Goal: Navigation & Orientation: Find specific page/section

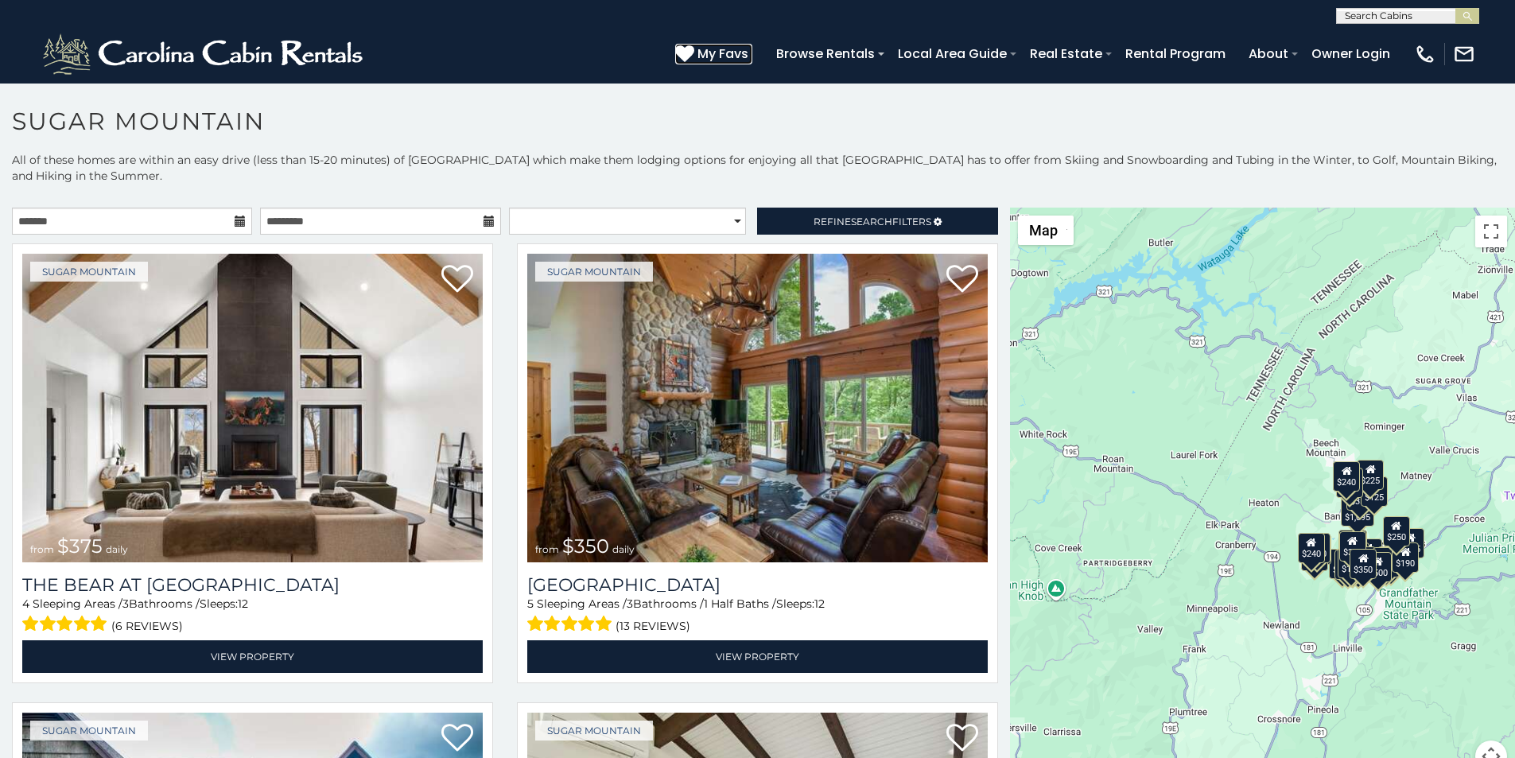
click at [694, 45] on icon at bounding box center [684, 53] width 19 height 19
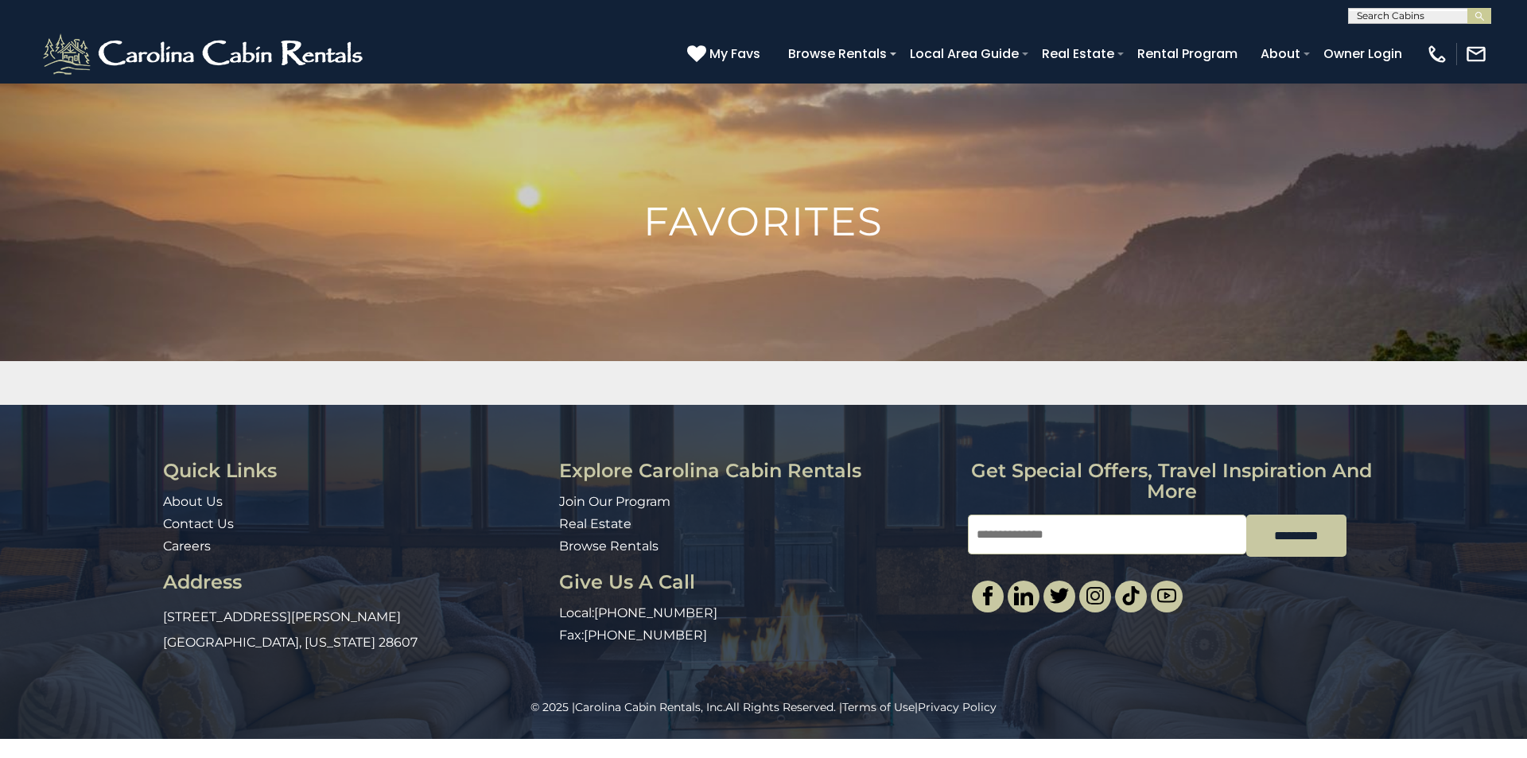
click at [1527, 234] on h1 "Favorites" at bounding box center [763, 222] width 1527 height 40
click at [1527, 300] on img at bounding box center [763, 382] width 1527 height 599
click at [1527, 360] on img at bounding box center [763, 382] width 1527 height 599
click at [1527, 500] on div "Quick Links About Us Contact Us Careers Address 491 George Wilson Road Boone, N…" at bounding box center [763, 552] width 1527 height 294
click at [1130, 585] on link at bounding box center [1131, 597] width 32 height 32
